Goal: Information Seeking & Learning: Get advice/opinions

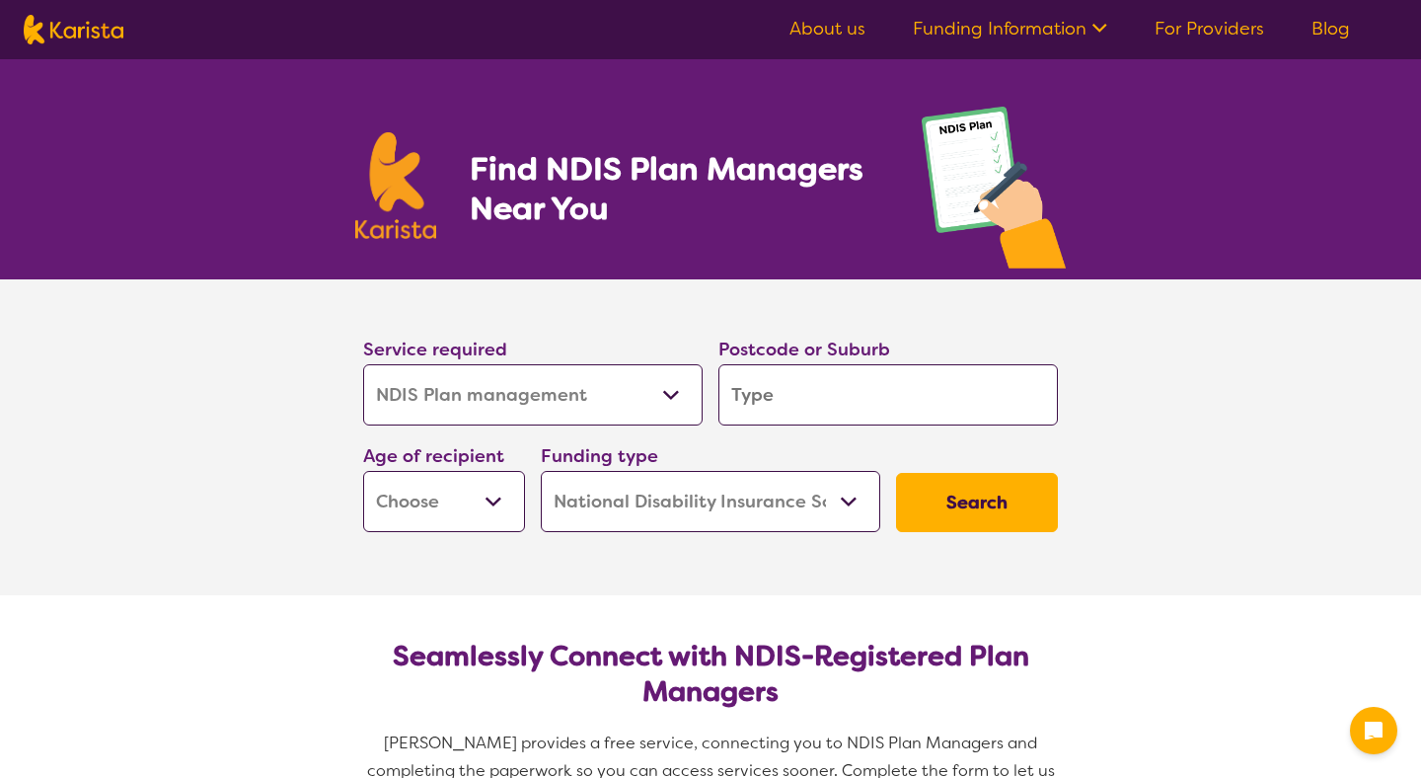
select select "NDIS Plan management"
select select "NDIS"
select select "NDIS Plan management"
select select "NDIS"
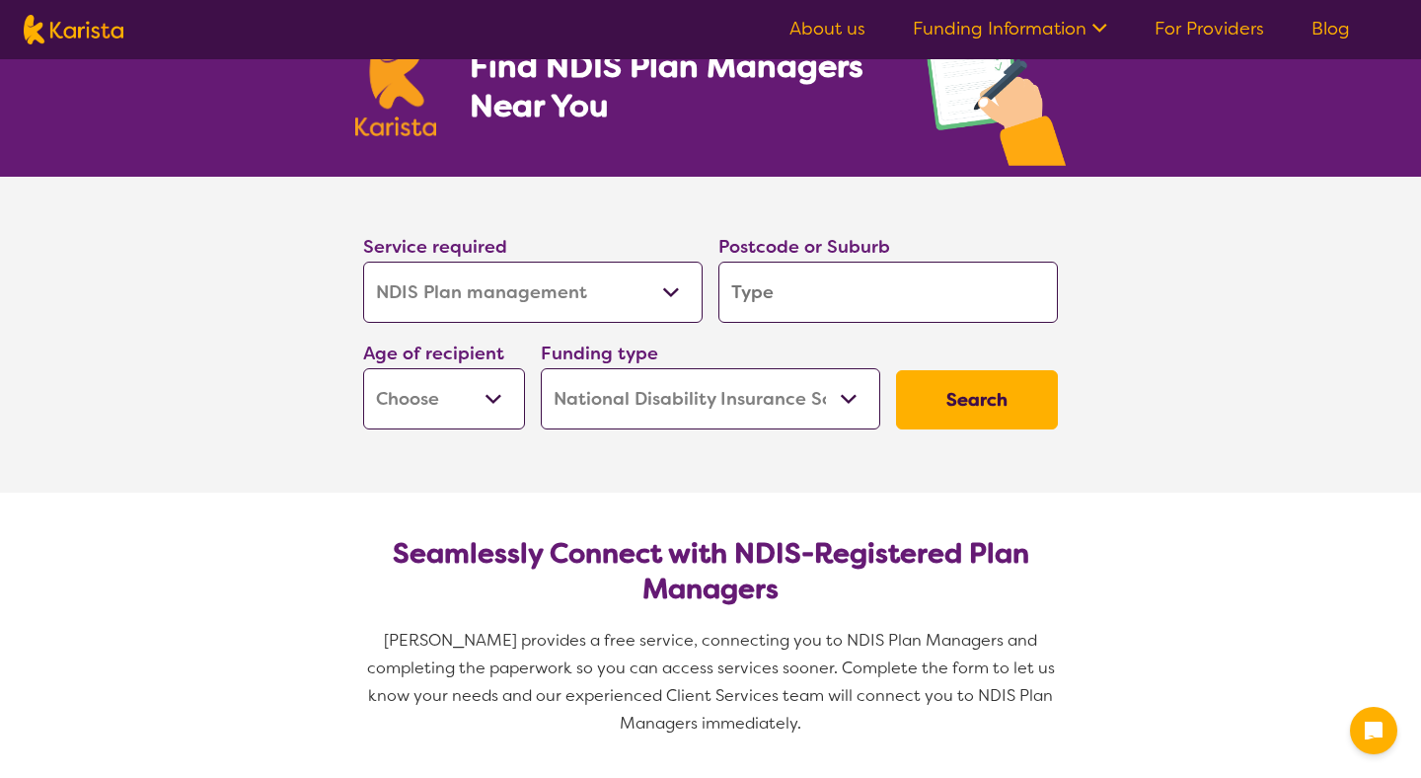
scroll to position [102, 0]
click at [909, 292] on input "search" at bounding box center [889, 293] width 340 height 61
type input "3136"
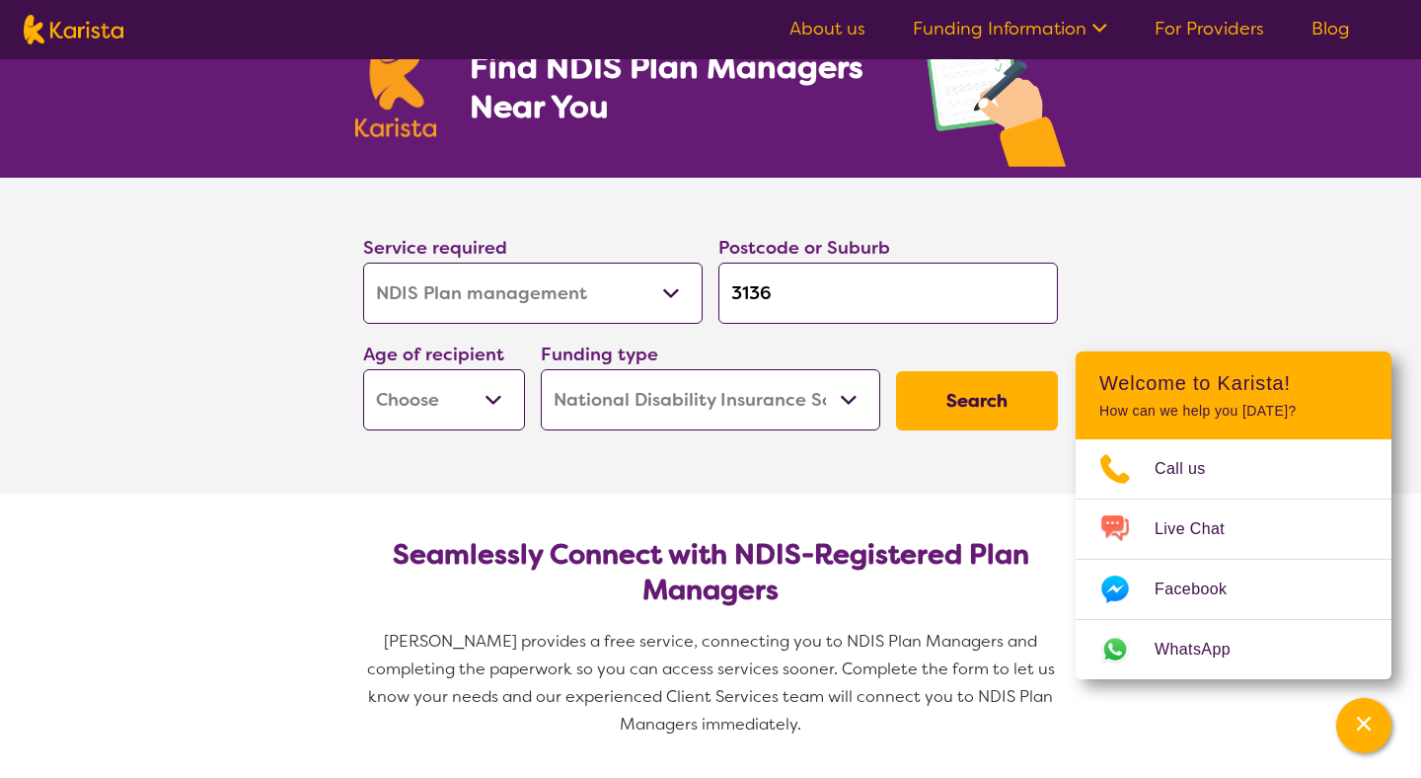
click at [502, 401] on select "Early Childhood - 0 to 9 Child - 10 to 11 Adolescent - 12 to 17 Adult - 18 to 6…" at bounding box center [444, 399] width 162 height 61
select select "EC"
click at [848, 402] on select "Home Care Package (HCP) National Disability Insurance Scheme (NDIS) I don't know" at bounding box center [711, 399] width 340 height 61
click at [982, 391] on button "Search" at bounding box center [977, 400] width 162 height 59
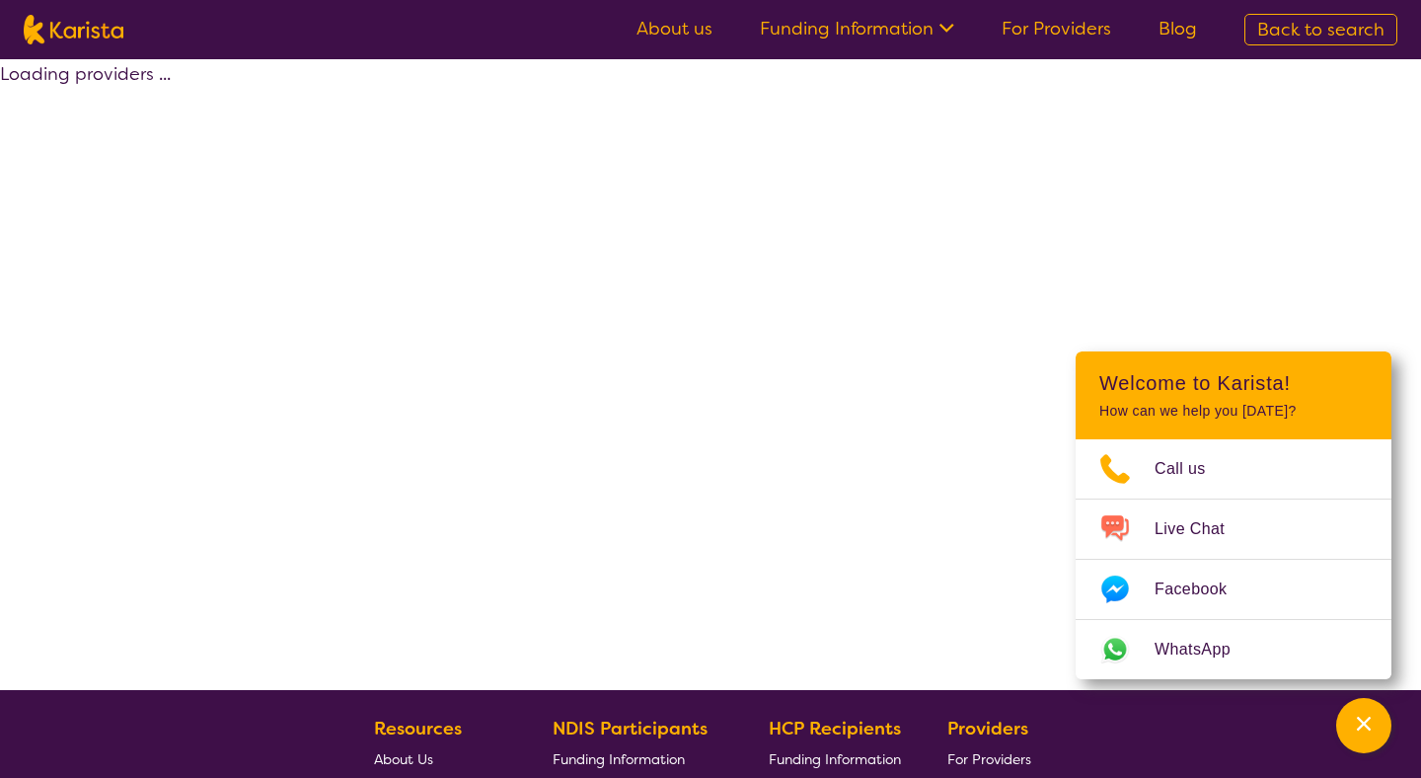
select select "by_score"
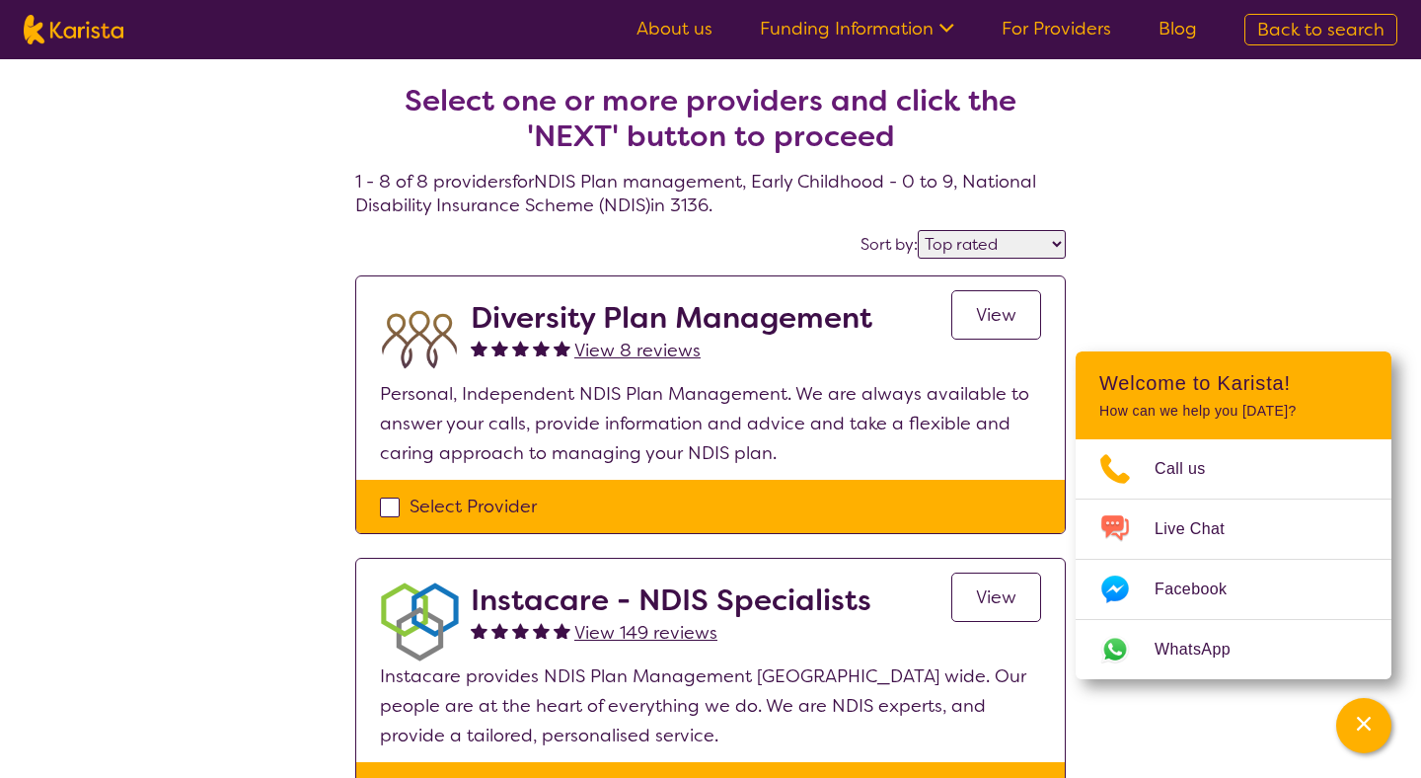
click at [670, 637] on span "View 149 reviews" at bounding box center [645, 633] width 143 height 24
